Goal: Task Accomplishment & Management: Complete application form

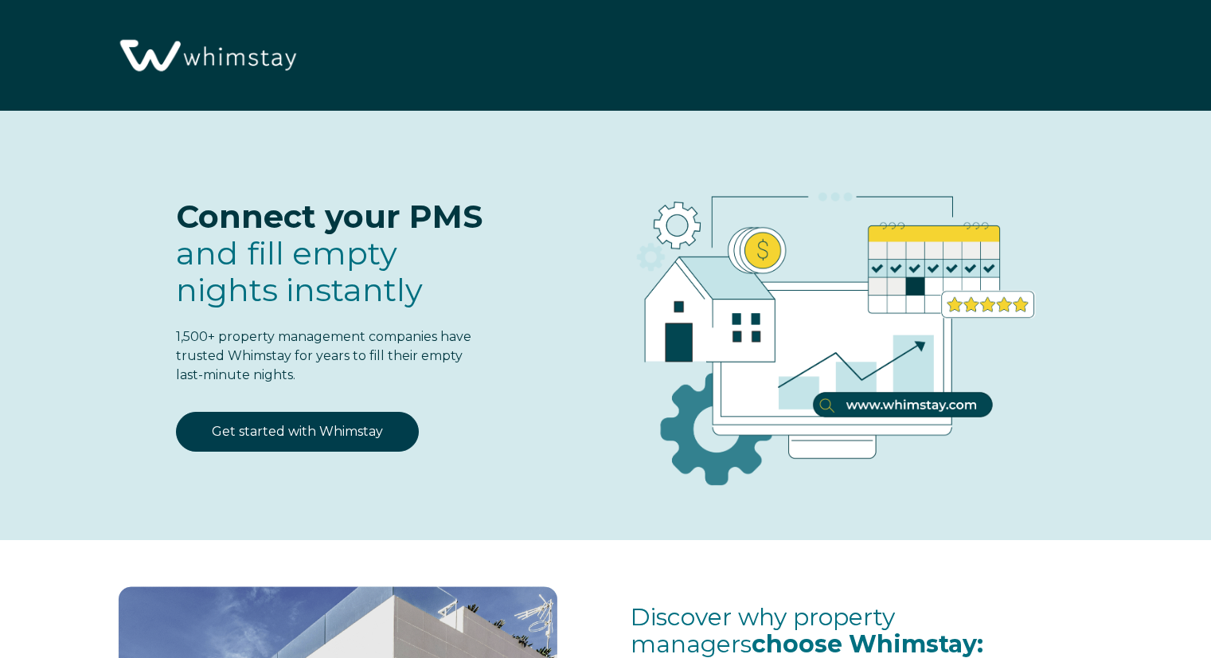
select select "US"
select select "Standard"
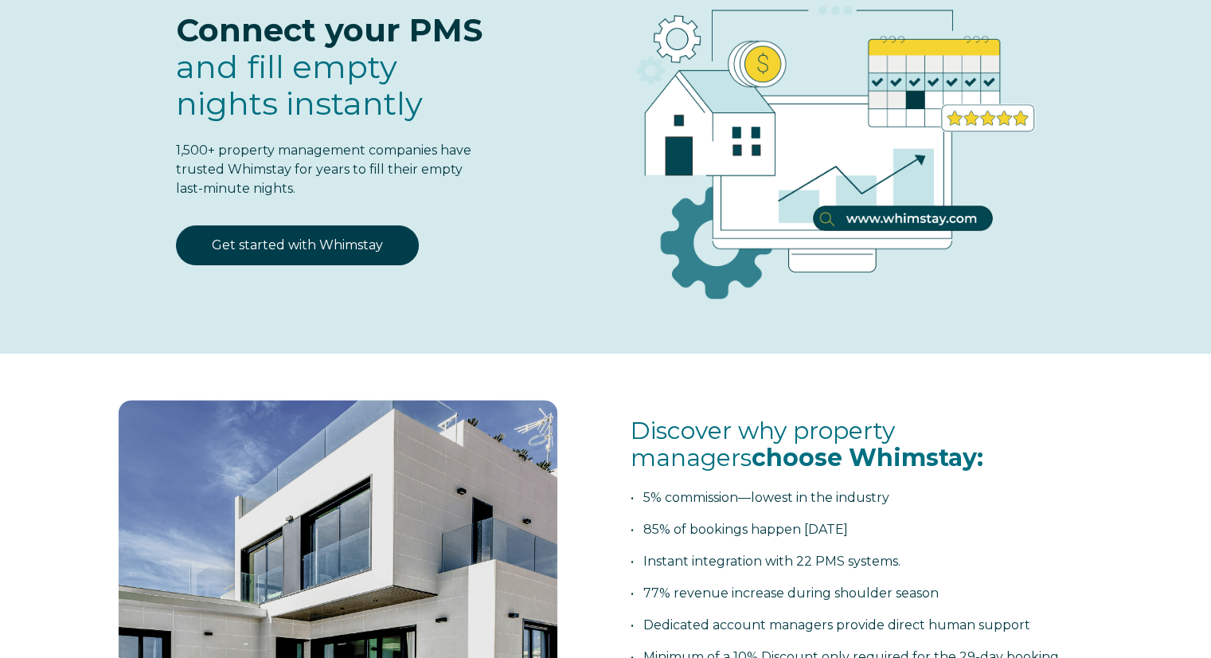
scroll to position [159, 0]
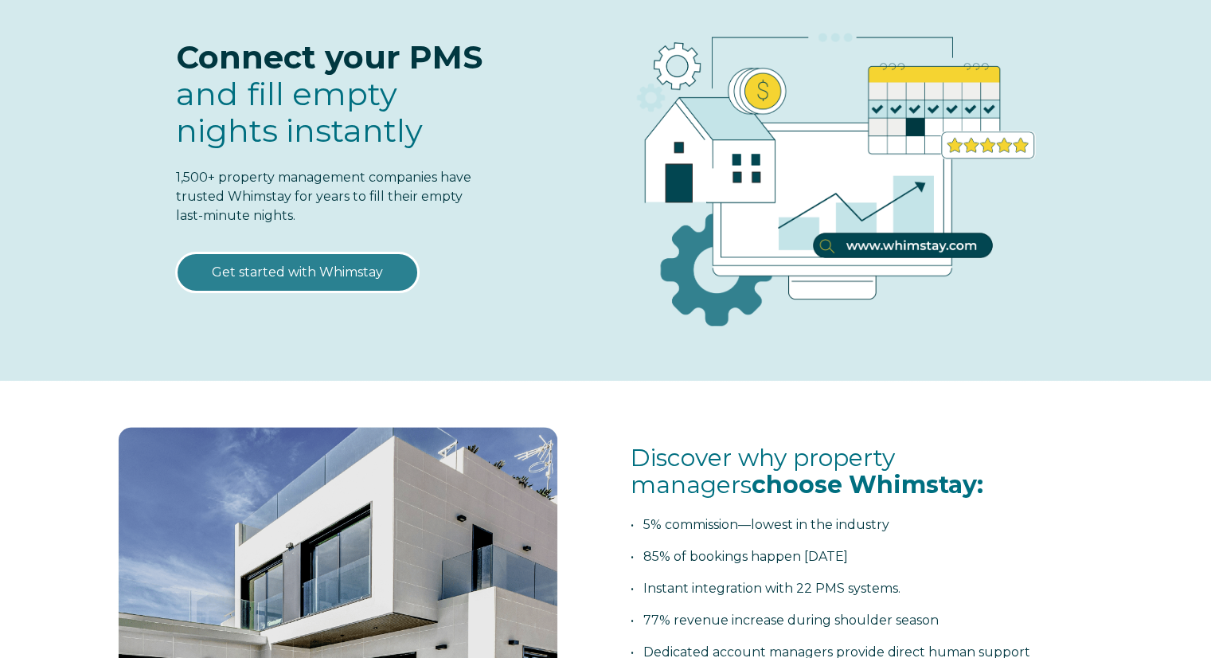
click at [338, 273] on link "Get started with Whimstay" at bounding box center [297, 272] width 243 height 40
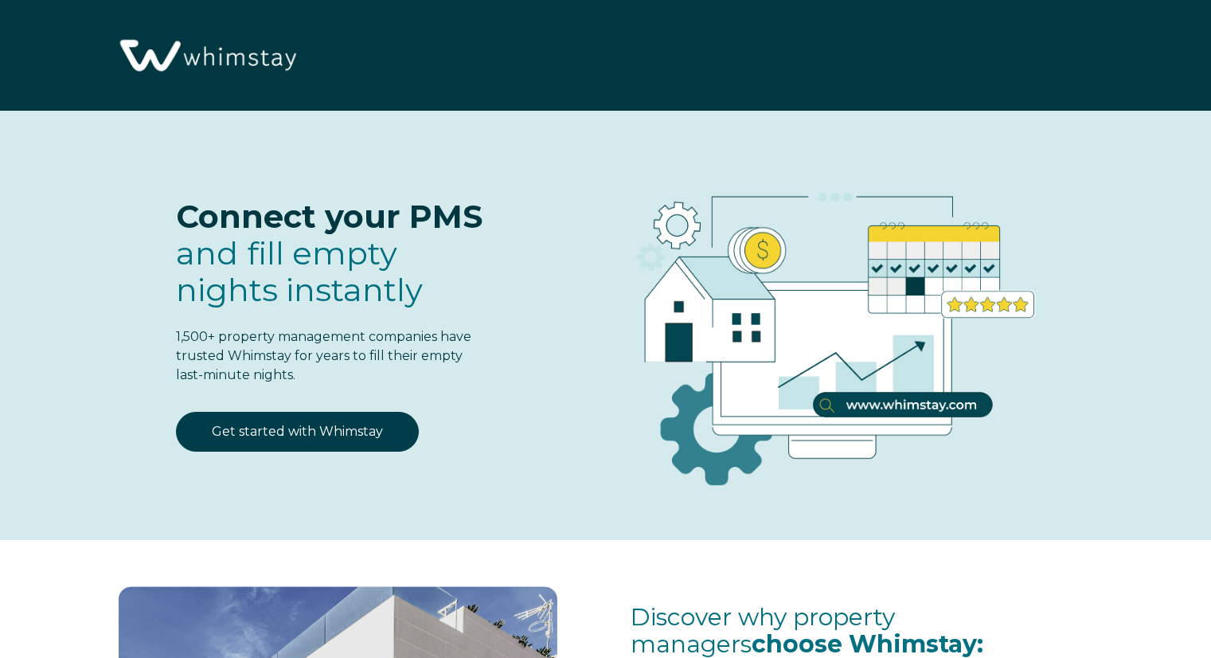
scroll to position [1969, 0]
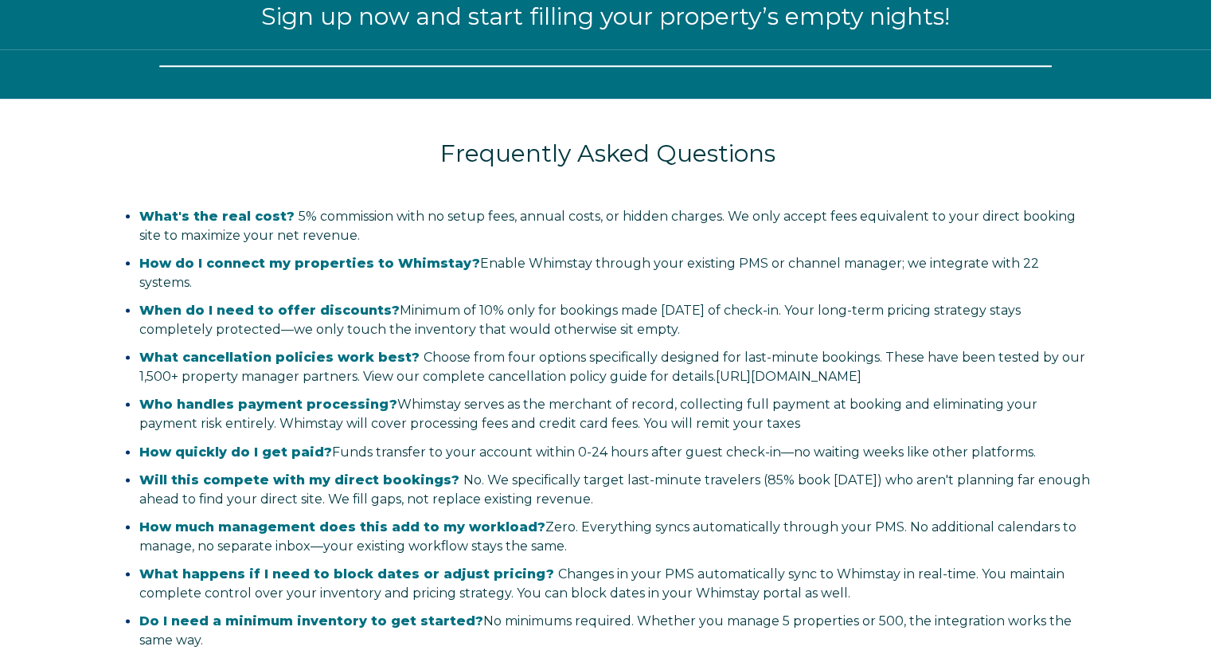
select select "US"
select select "Standard"
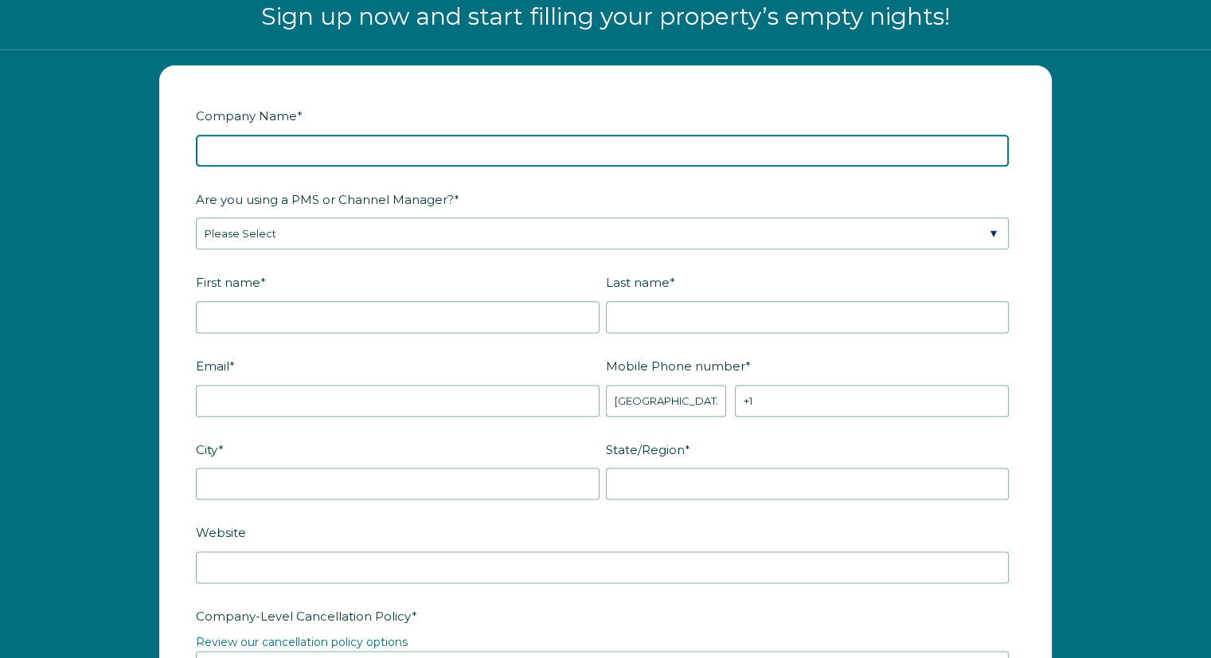
click at [265, 152] on input "Company Name *" at bounding box center [602, 151] width 813 height 32
type input "Bearings Management"
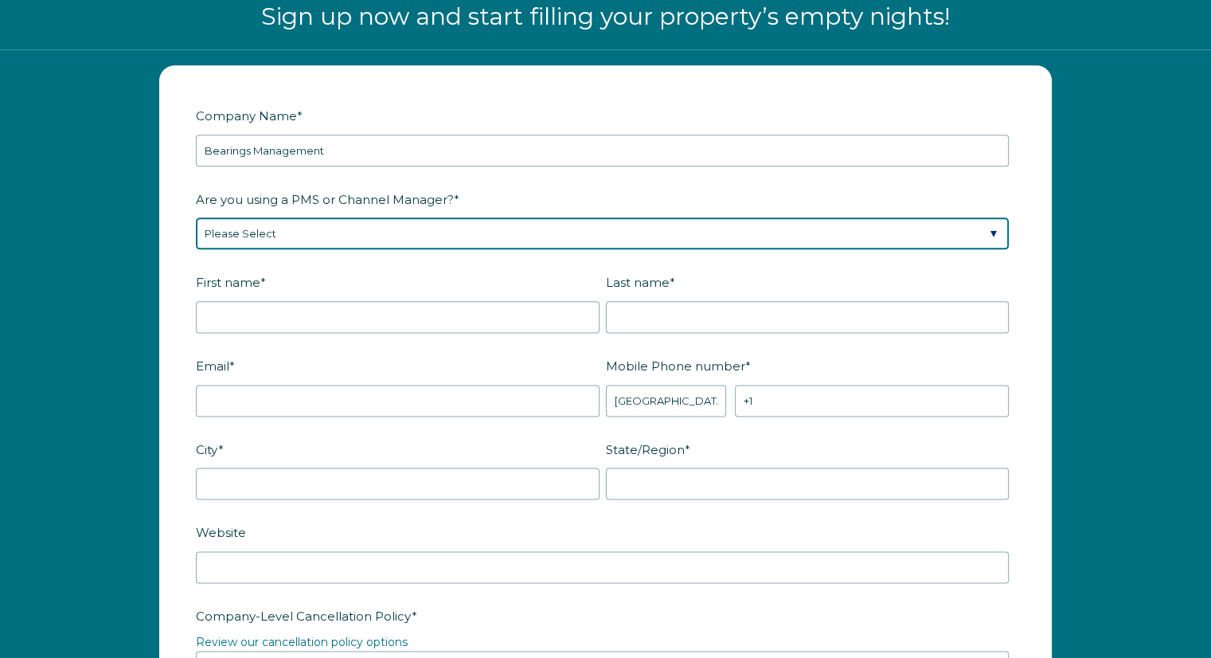
click at [324, 231] on select "Please Select Barefoot BookingPal Boost Brightside CiiRUS Escapia Guesty Hostaw…" at bounding box center [602, 233] width 813 height 32
select select "Guesty"
click at [196, 217] on select "Please Select Barefoot BookingPal Boost Brightside CiiRUS Escapia Guesty Hostaw…" at bounding box center [602, 233] width 813 height 32
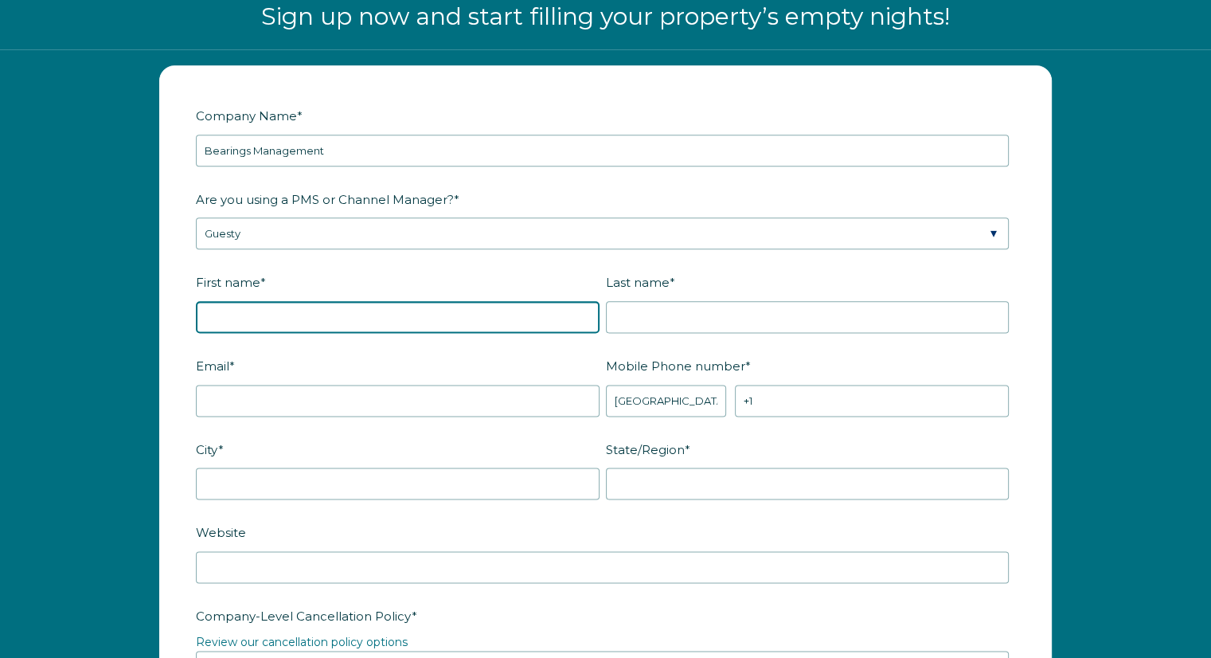
click at [284, 315] on input "First name *" at bounding box center [398, 317] width 404 height 32
type input "[PERSON_NAME]"
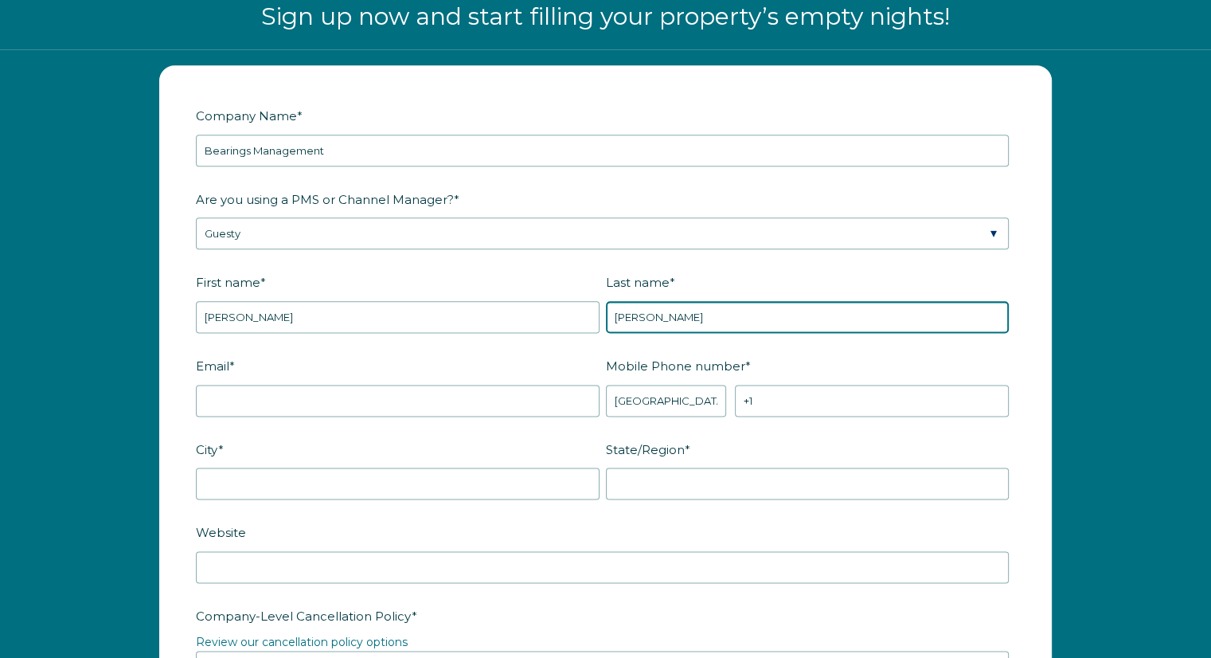
type input "[PERSON_NAME]"
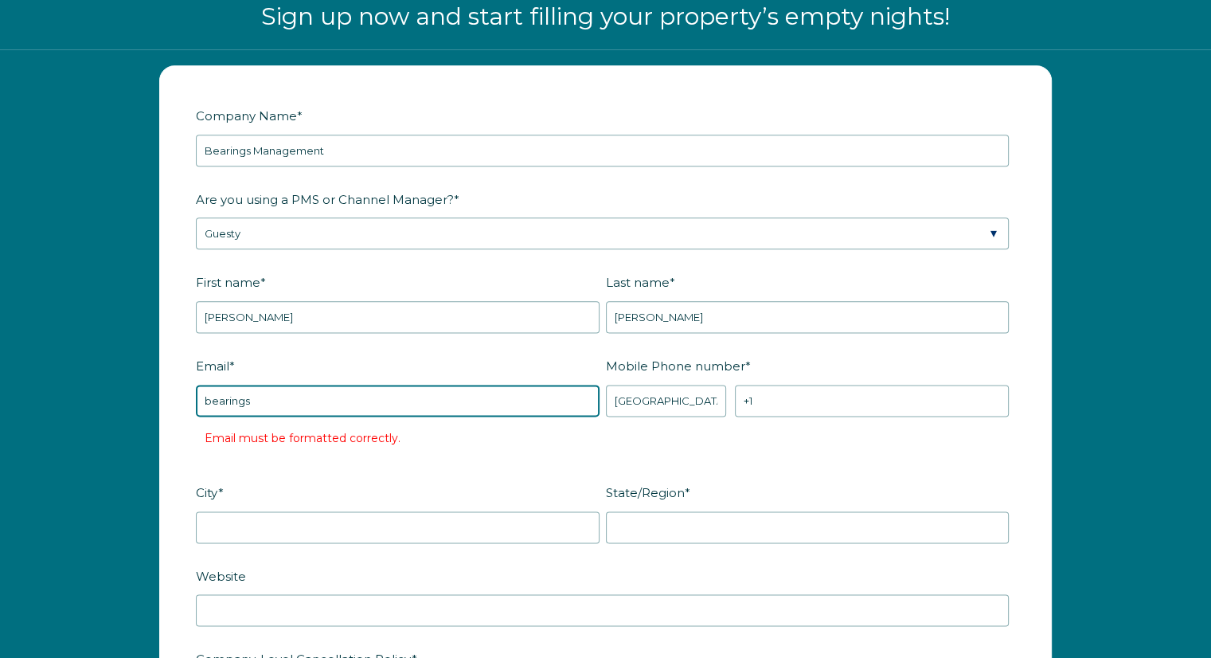
type input "[EMAIL_ADDRESS][DOMAIN_NAME]"
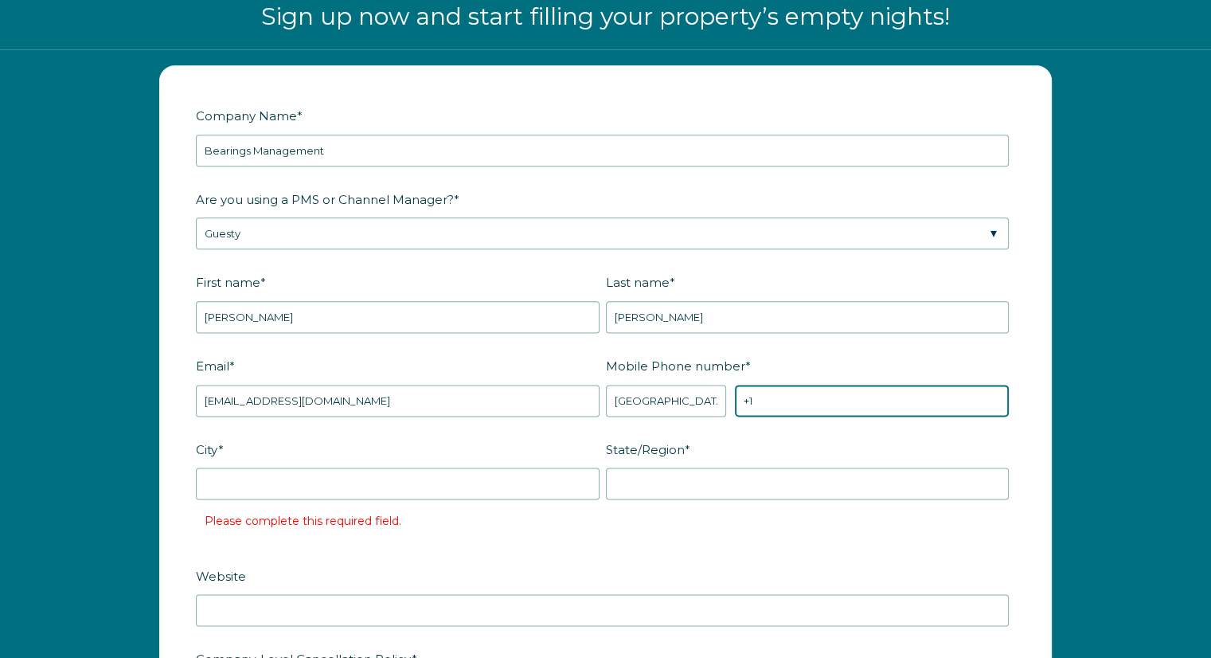
click at [839, 386] on input "+1" at bounding box center [872, 401] width 274 height 32
type input "[PHONE_NUMBER]"
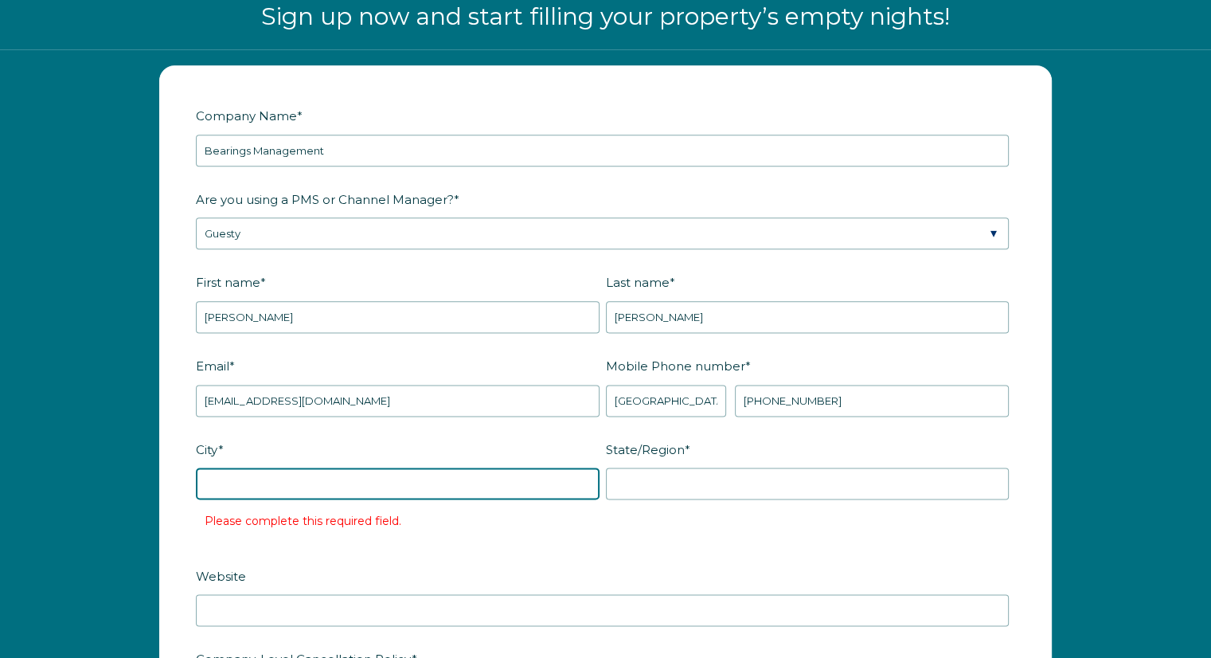
click at [546, 479] on input "City *" at bounding box center [398, 483] width 404 height 32
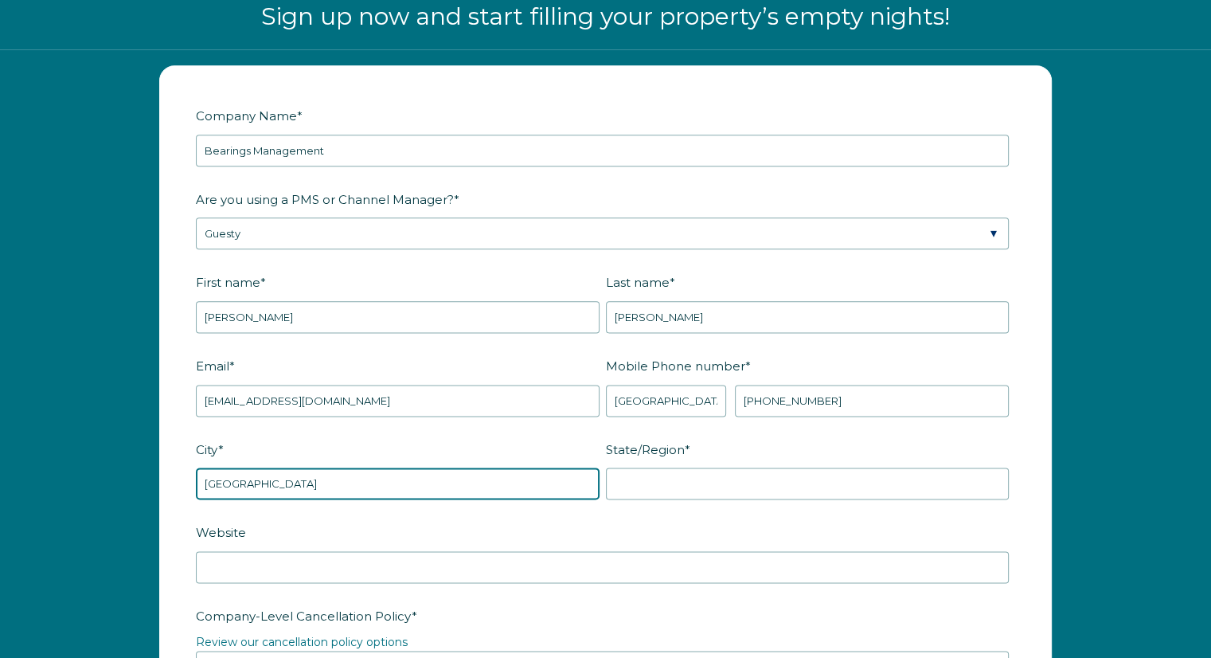
type input "[GEOGRAPHIC_DATA]"
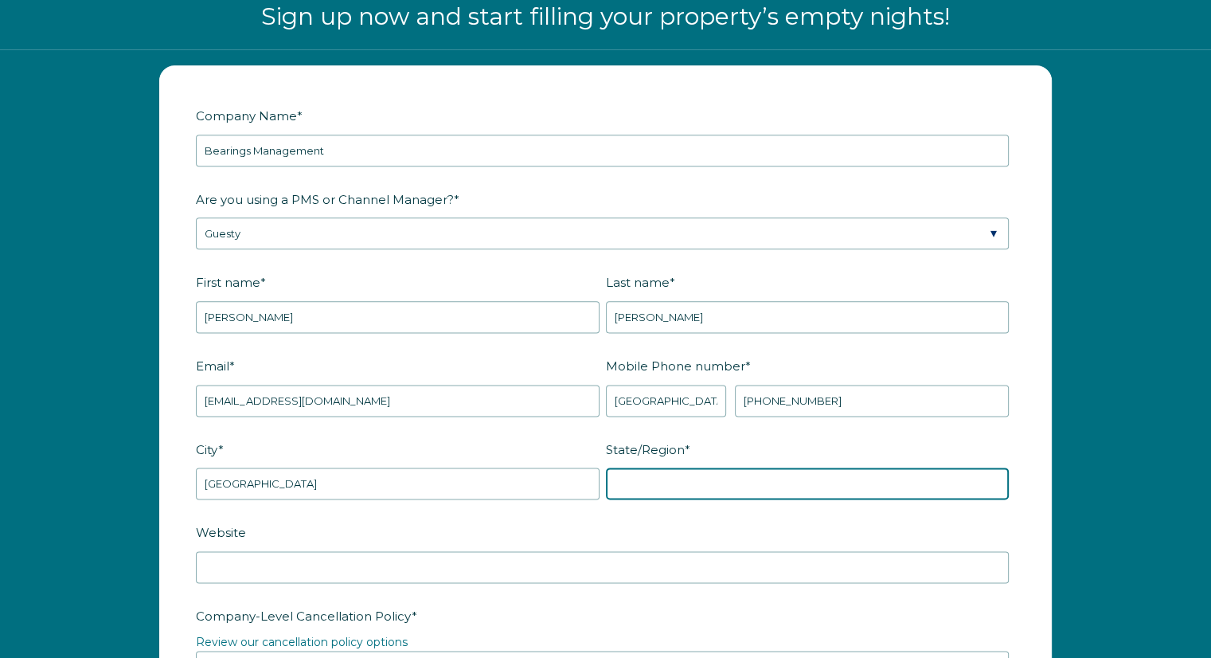
type input "N"
type input "SC"
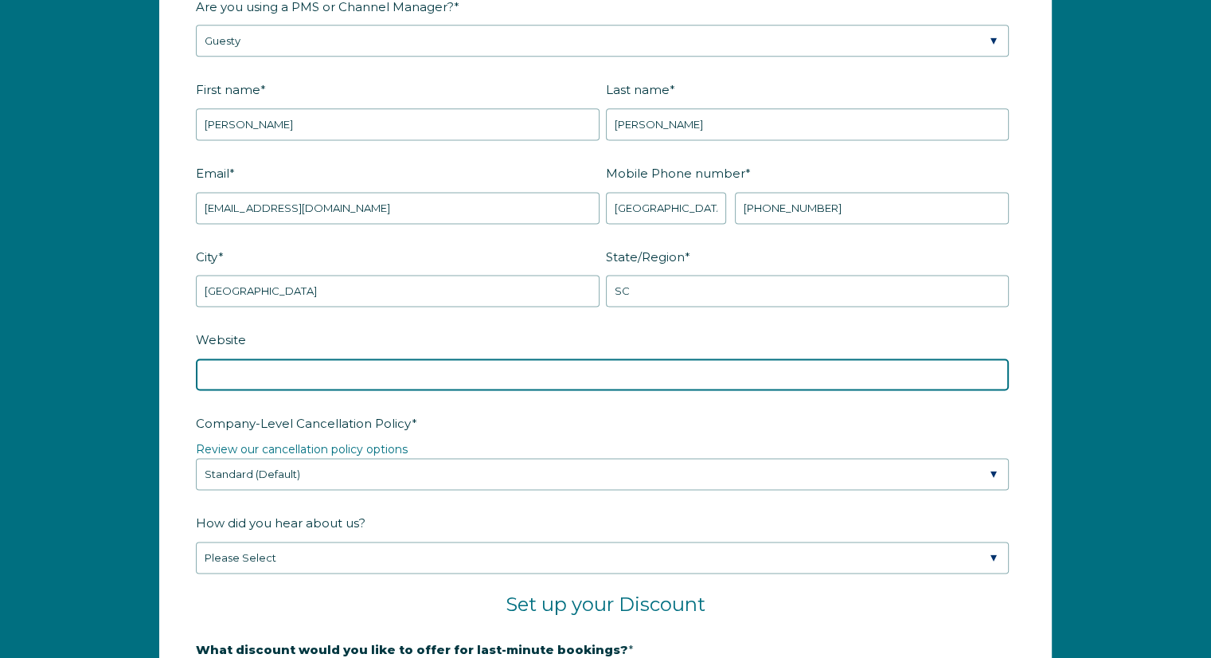
scroll to position [2208, 0]
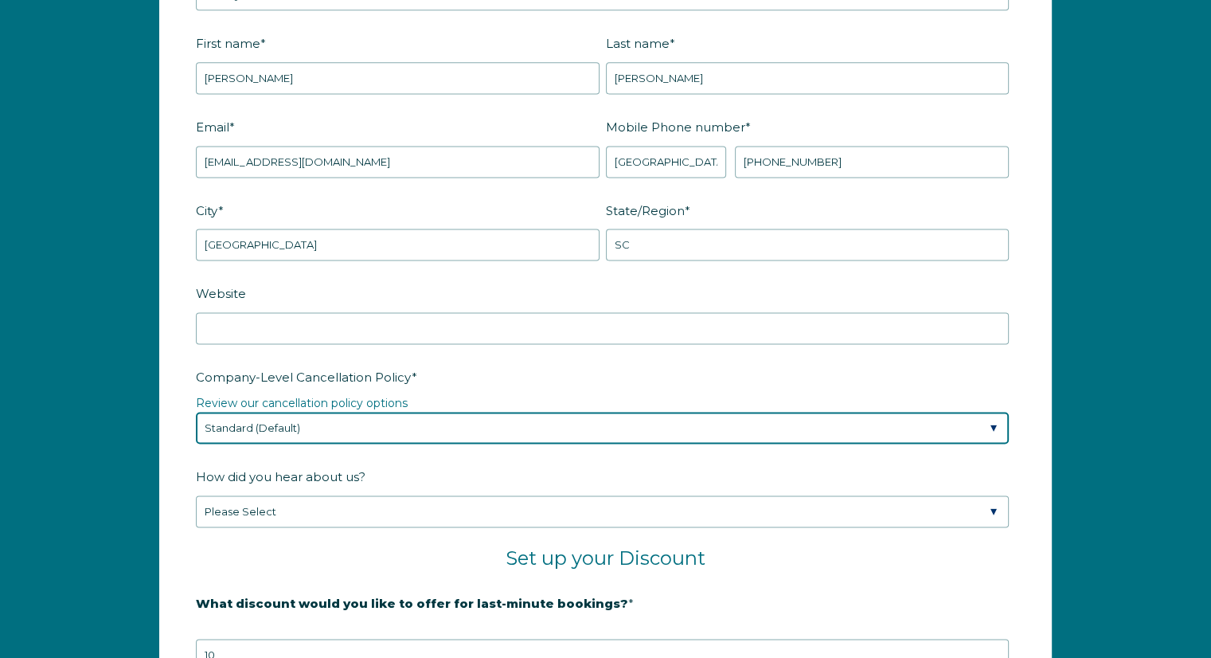
click at [407, 417] on select "Please Select Partial Standard (Default) Moderate Strict" at bounding box center [602, 428] width 813 height 32
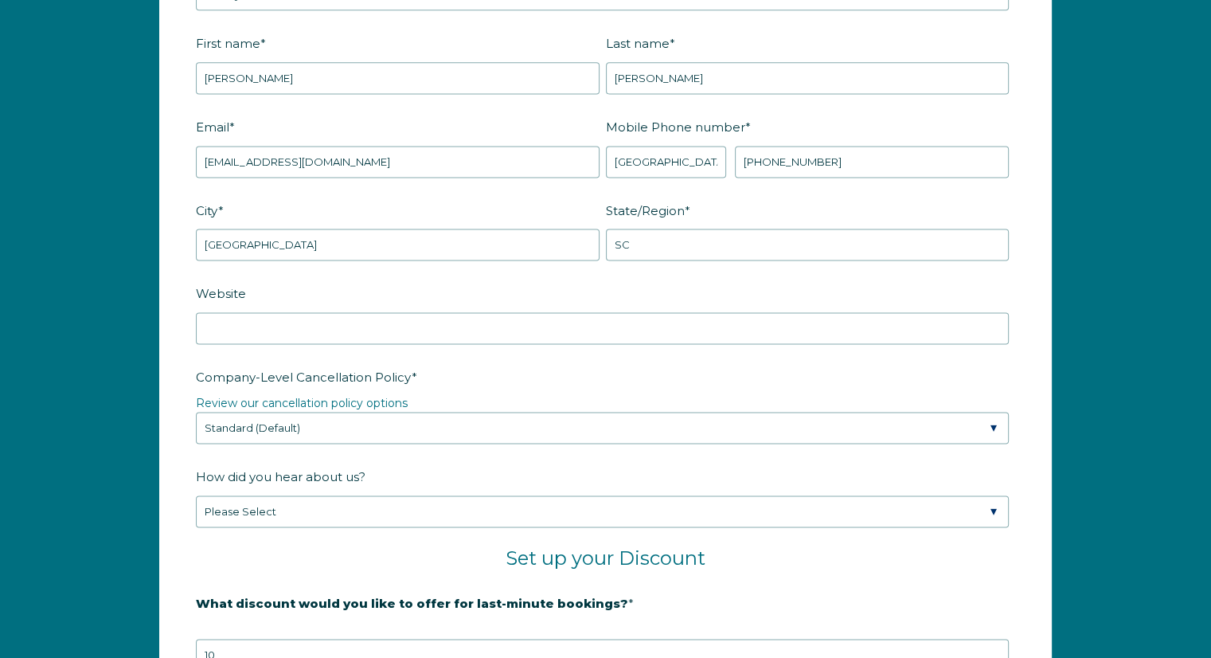
click at [506, 375] on label "Company-Level Cancellation Policy *" at bounding box center [606, 377] width 820 height 28
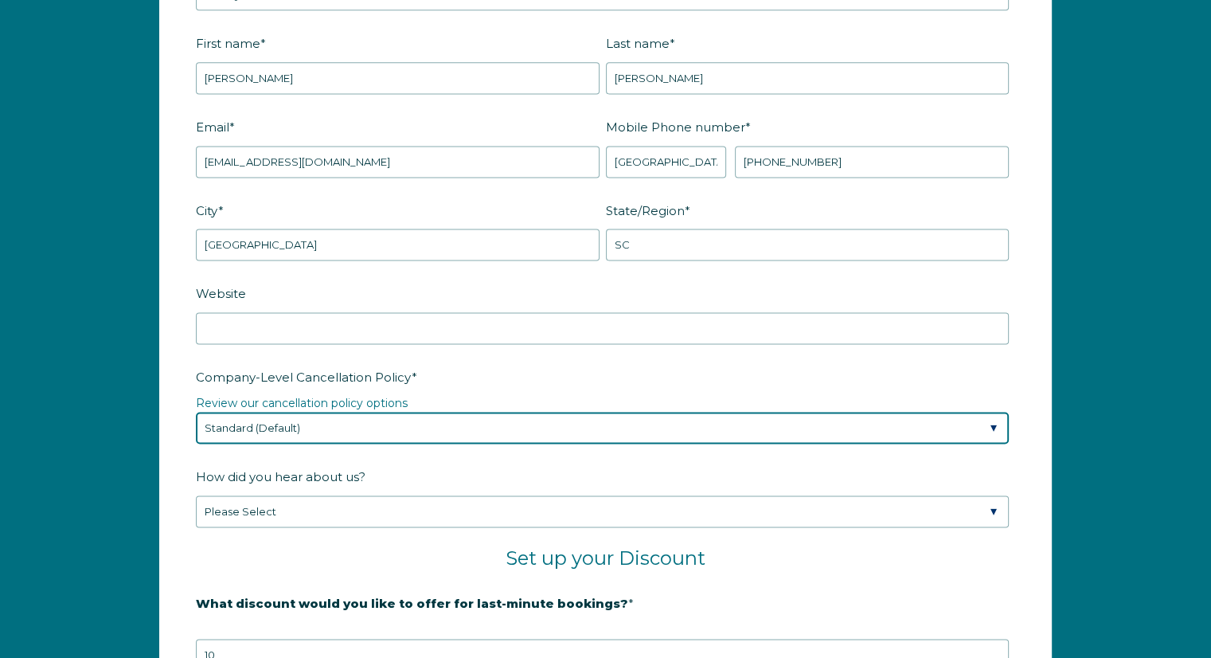
click at [506, 412] on select "Please Select Partial Standard (Default) Moderate Strict" at bounding box center [602, 428] width 813 height 32
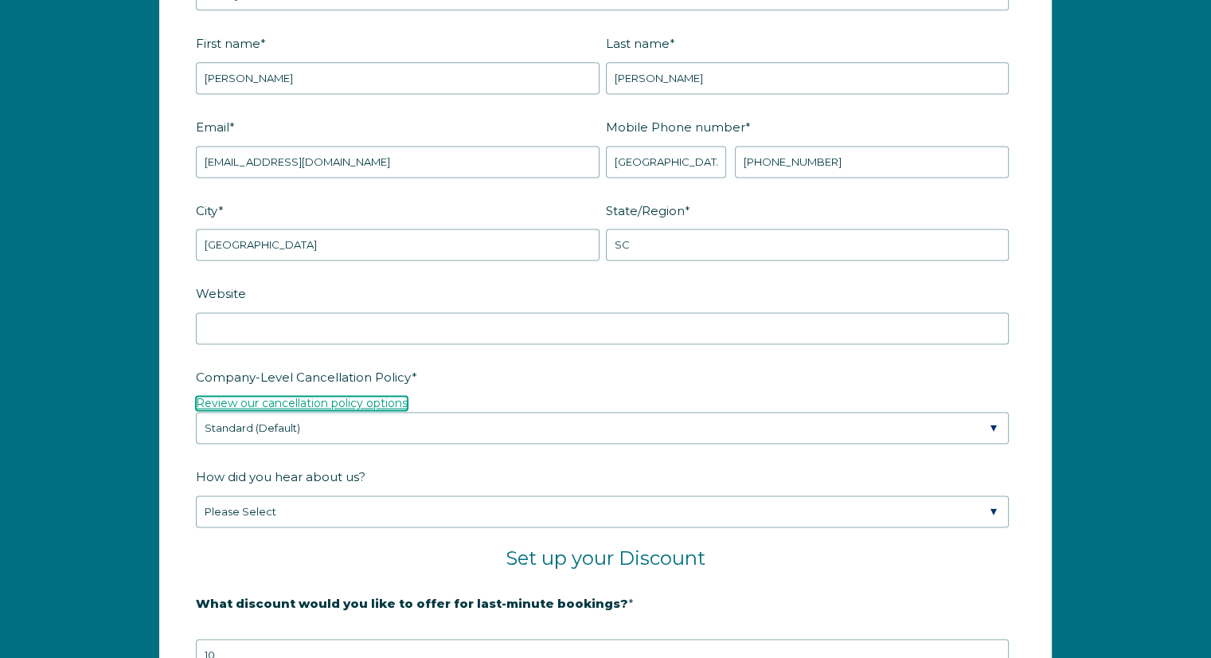
click at [375, 397] on link "Review our cancellation policy options" at bounding box center [302, 403] width 212 height 14
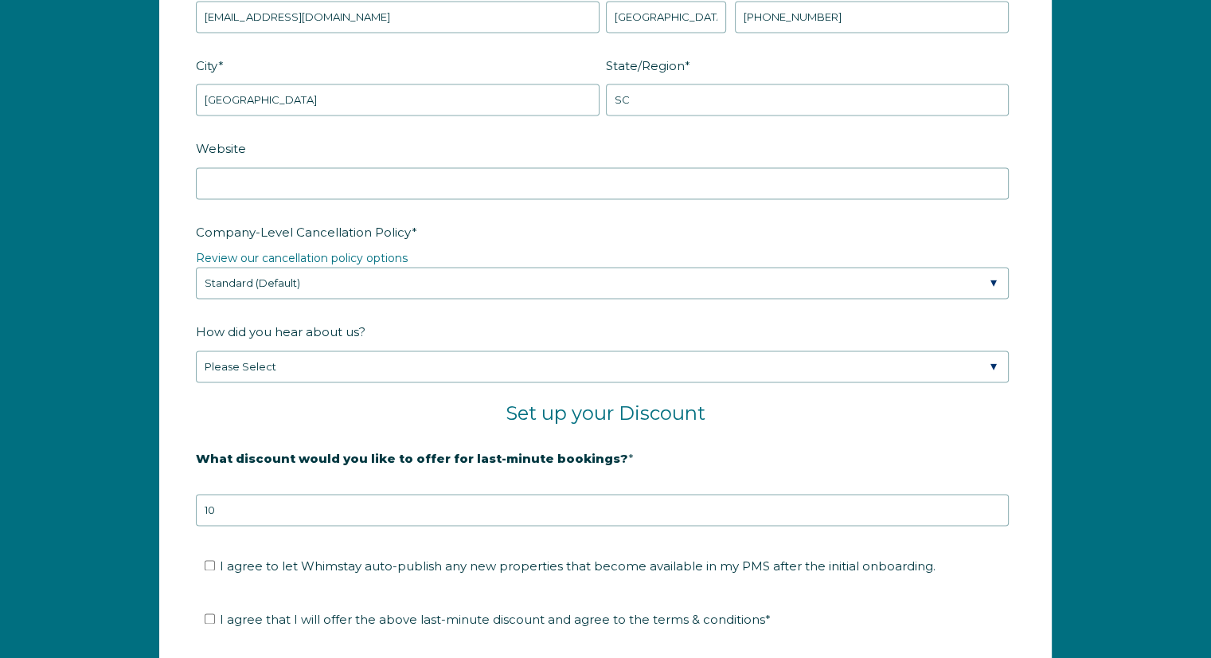
scroll to position [2357, 0]
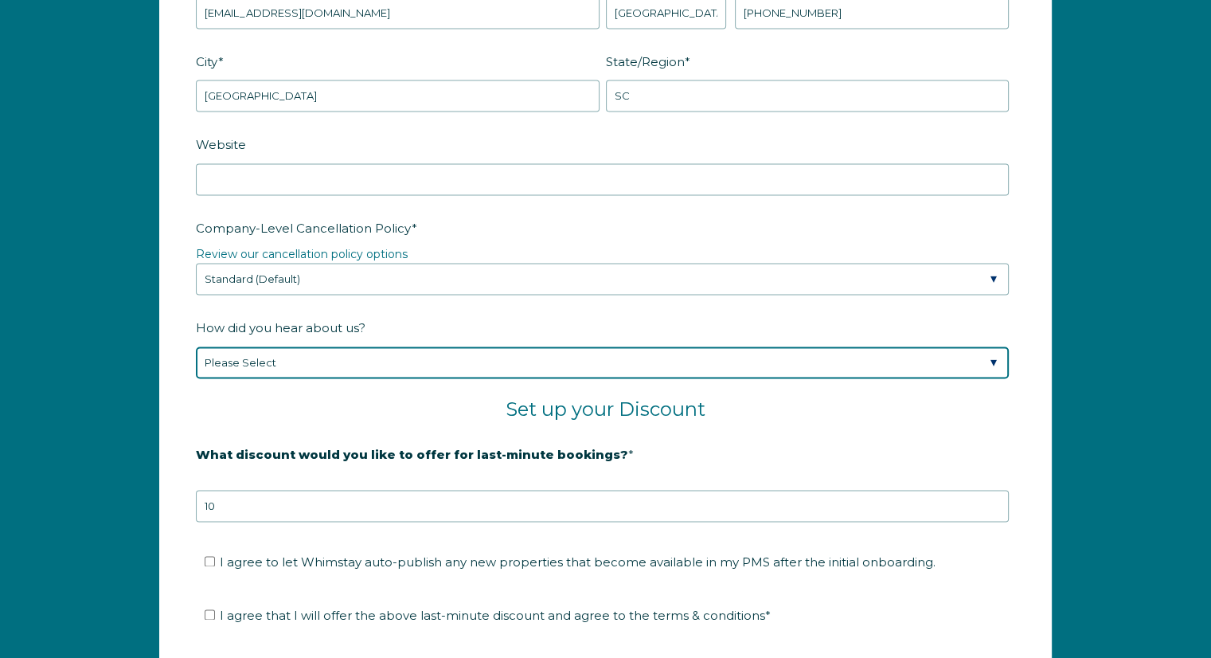
click at [226, 354] on select "Please Select Found Whimstay through a Google search Spoke to a Whimstay salesp…" at bounding box center [602, 362] width 813 height 32
click at [342, 354] on select "Please Select Found Whimstay through a Google search Spoke to a Whimstay salesp…" at bounding box center [602, 362] width 813 height 32
select select "Other"
click at [196, 346] on select "Please Select Found Whimstay through a Google search Spoke to a Whimstay salesp…" at bounding box center [602, 362] width 813 height 32
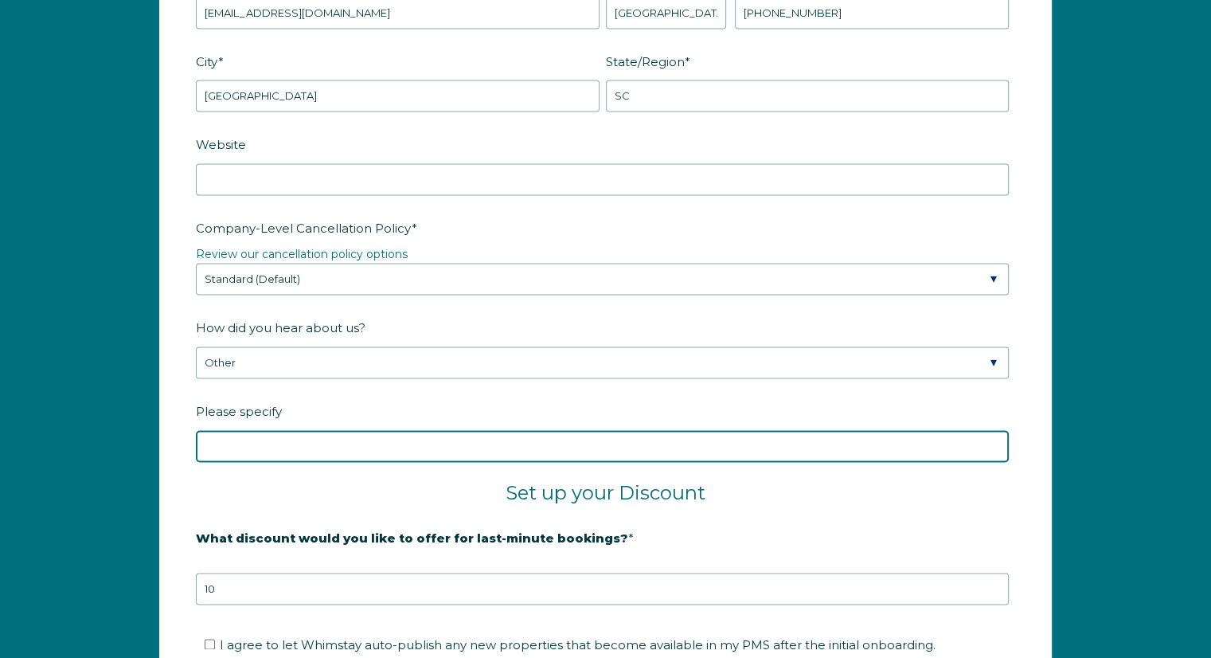
click at [256, 444] on input "Please specify" at bounding box center [602, 446] width 813 height 32
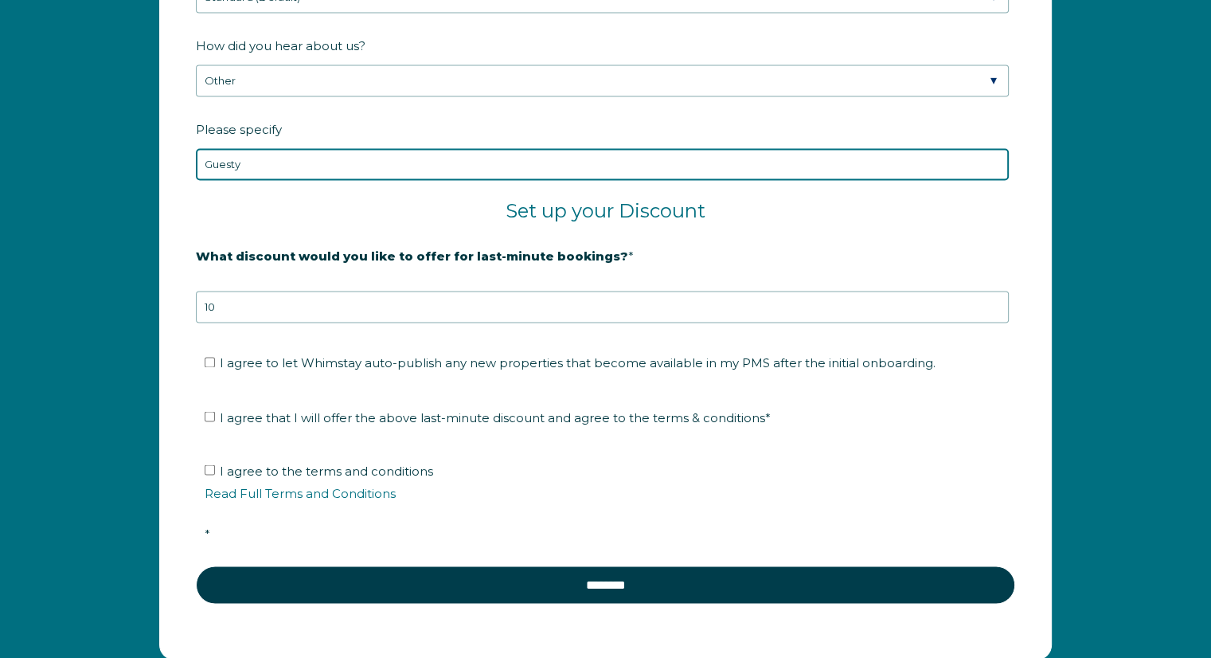
scroll to position [2675, 0]
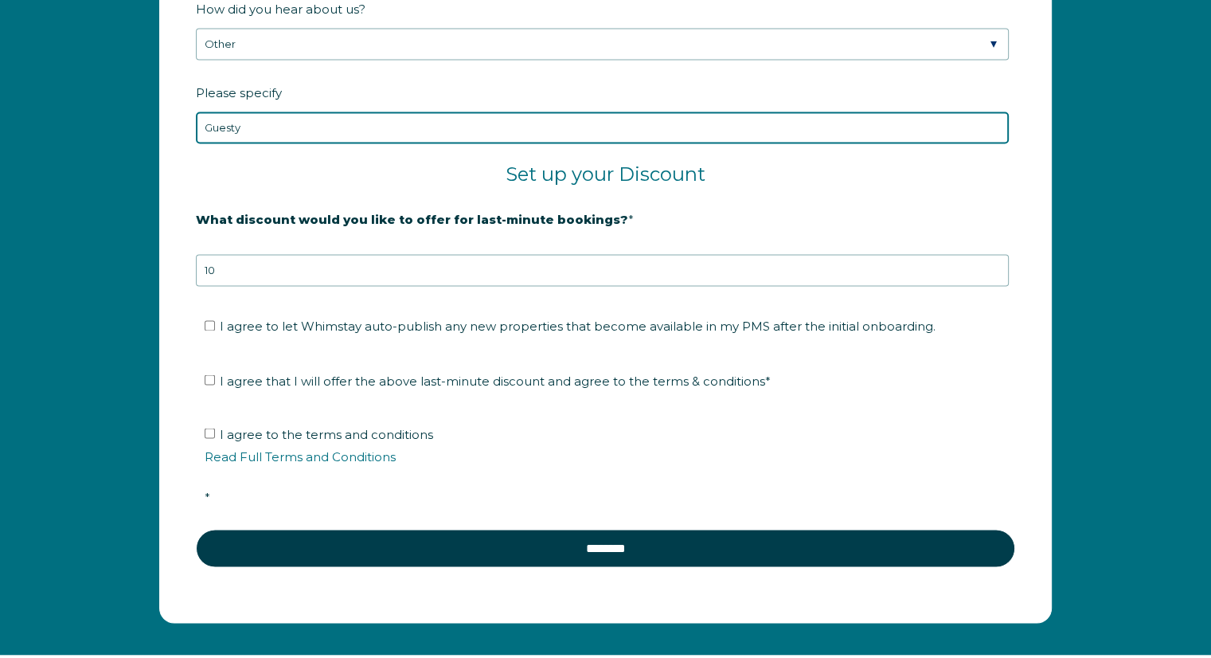
type input "Guesty"
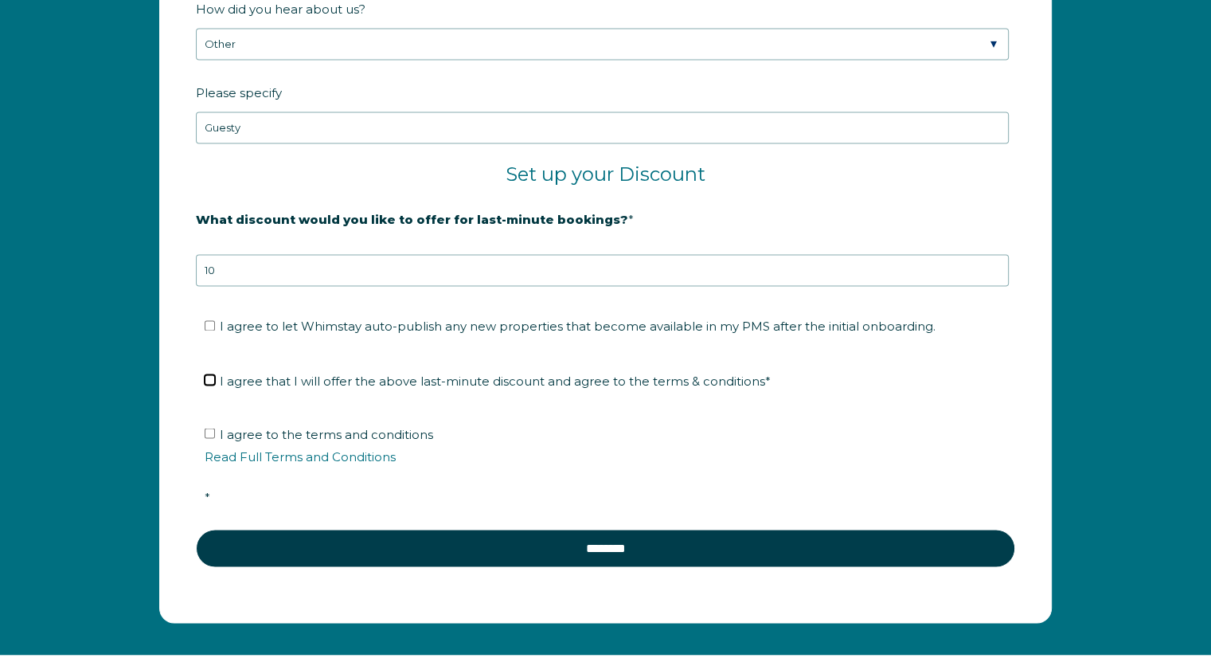
click at [214, 374] on input "I agree that I will offer the above last-minute discount and agree to the terms…" at bounding box center [210, 379] width 10 height 10
checkbox input "true"
click at [256, 450] on link "Read Full Terms and Conditions" at bounding box center [300, 455] width 191 height 15
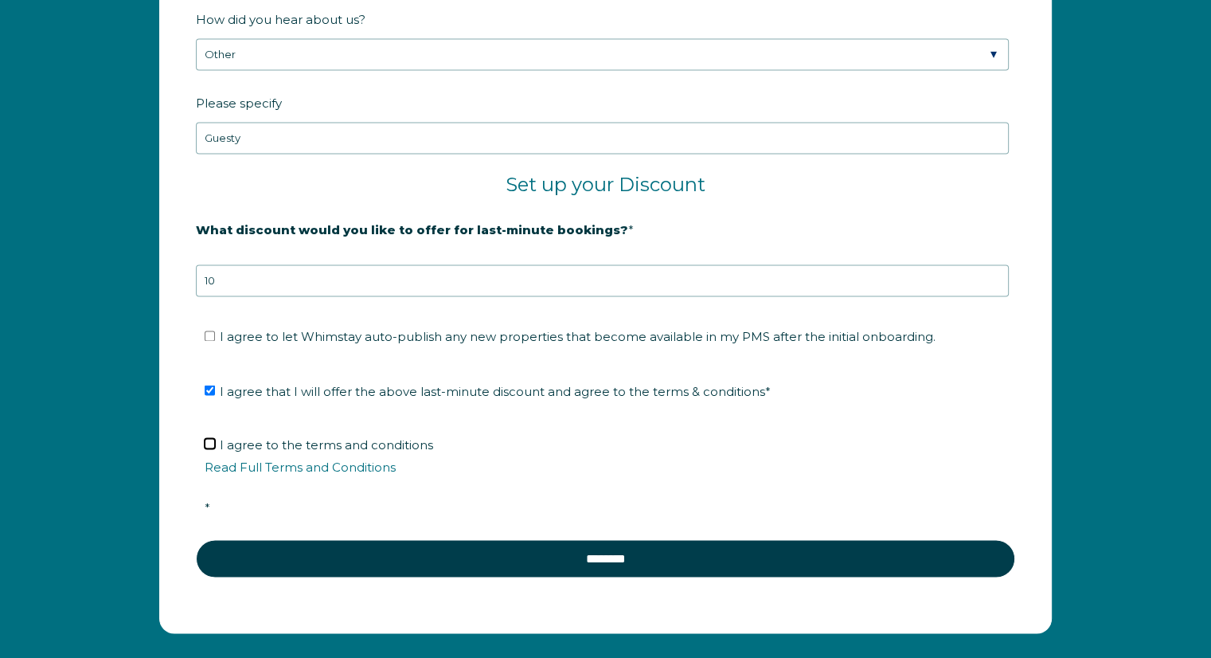
click at [213, 438] on input "I agree to the terms and conditions Read Full Terms and Conditions *" at bounding box center [210, 443] width 10 height 10
checkbox input "true"
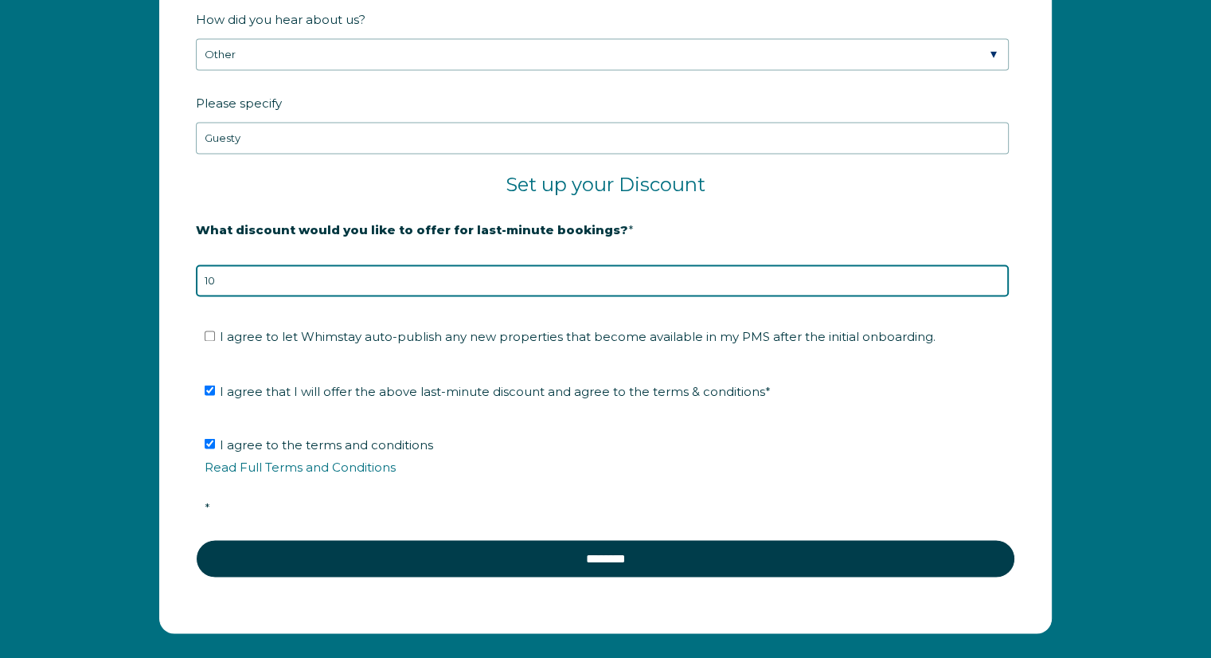
drag, startPoint x: 244, startPoint y: 276, endPoint x: 191, endPoint y: 278, distance: 52.6
click at [191, 278] on form "Company Name * Bearings Management Are you using a PMS or Channel Manager? * Pl…" at bounding box center [605, 1] width 891 height 1262
drag, startPoint x: 228, startPoint y: 268, endPoint x: 179, endPoint y: 273, distance: 48.8
click at [179, 273] on form "Company Name * Bearings Management Are you using a PMS or Channel Manager? * Pl…" at bounding box center [605, 1] width 891 height 1262
type input "10"
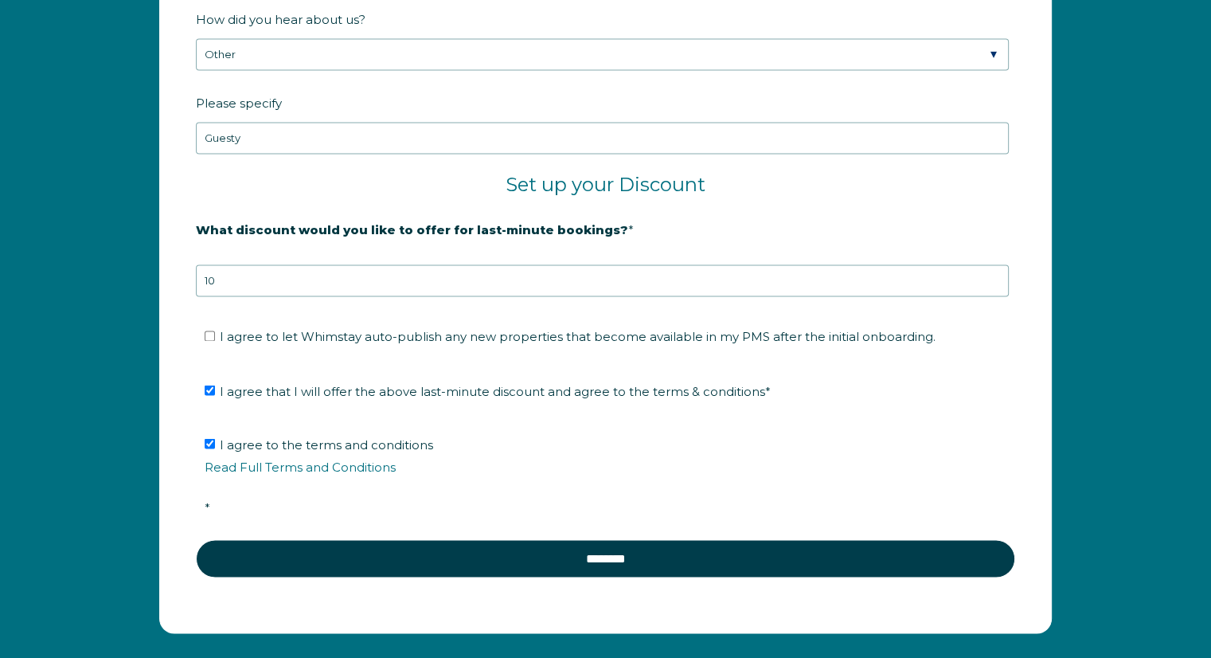
click at [166, 285] on form "Company Name * Bearings Management Are you using a PMS or Channel Manager? * Pl…" at bounding box center [605, 1] width 891 height 1262
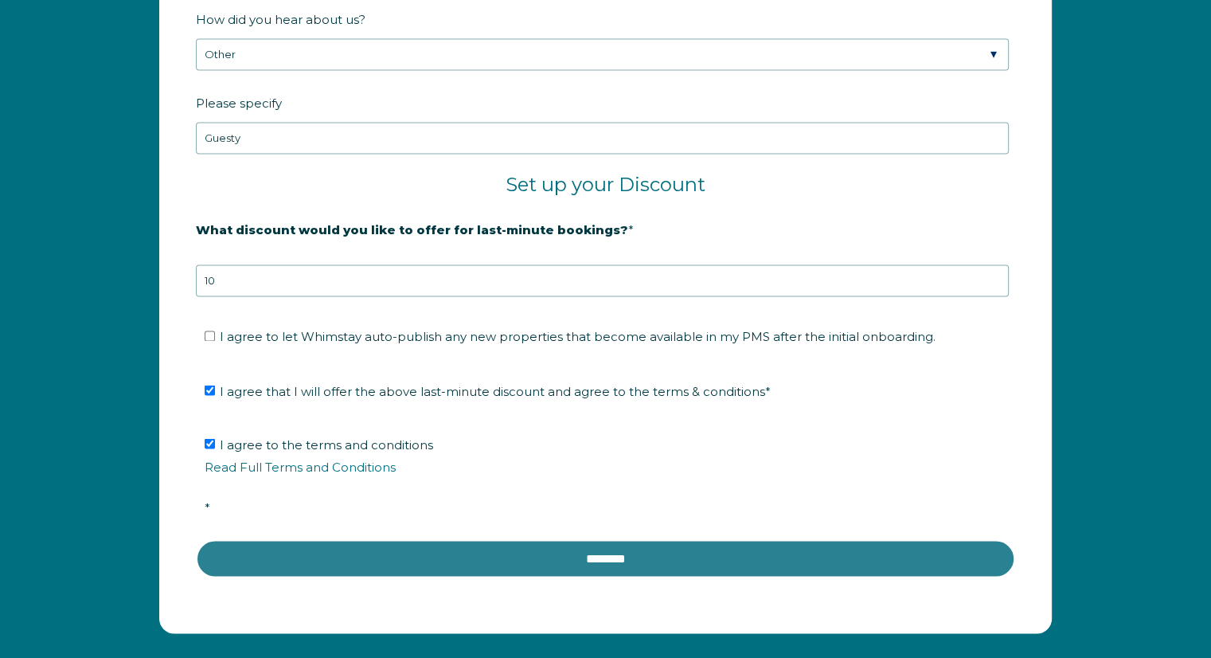
click at [440, 550] on input "********" at bounding box center [606, 558] width 820 height 38
